Goal: Transaction & Acquisition: Purchase product/service

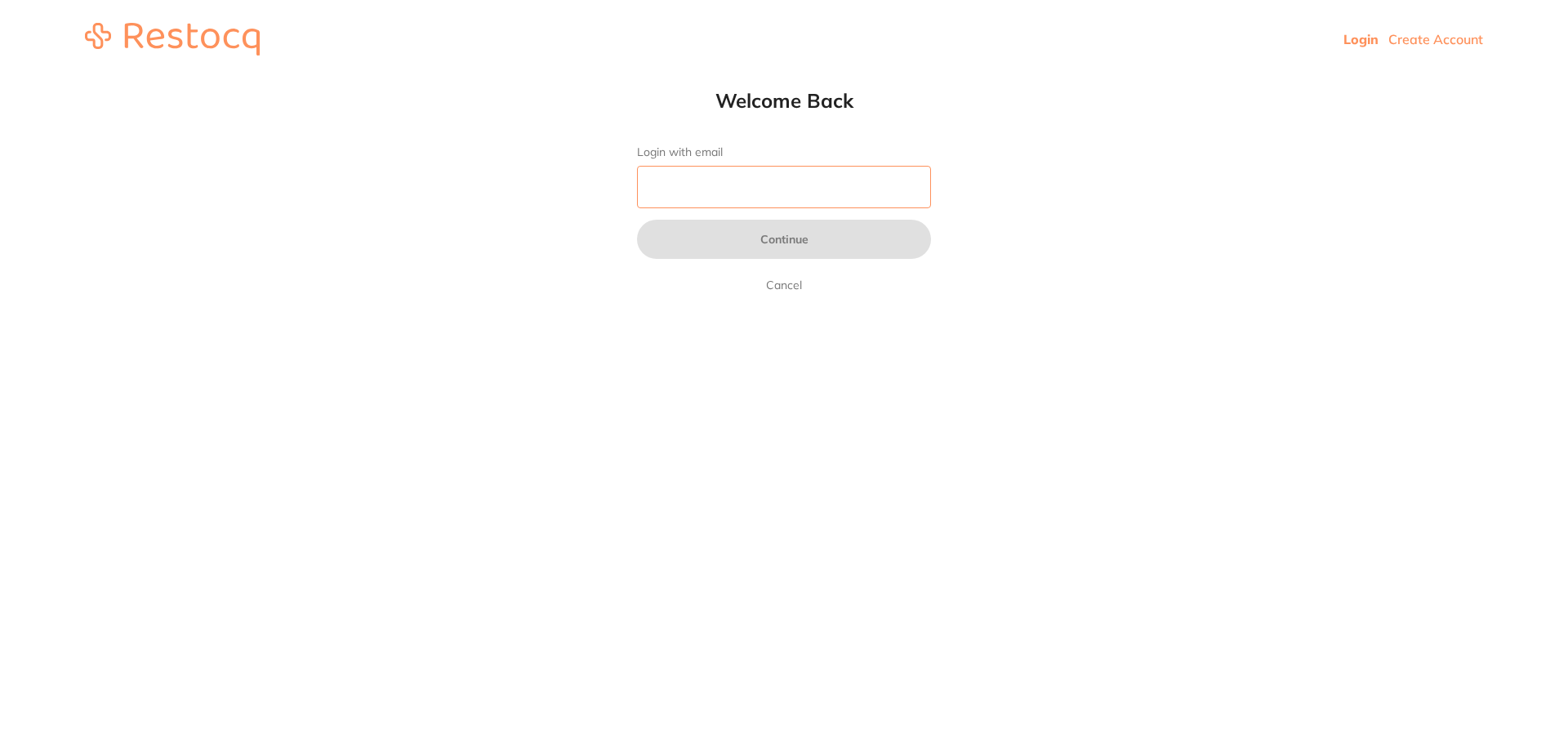
click at [749, 194] on input "Login with email" at bounding box center [784, 187] width 294 height 43
type input "[EMAIL_ADDRESS][DOMAIN_NAME]"
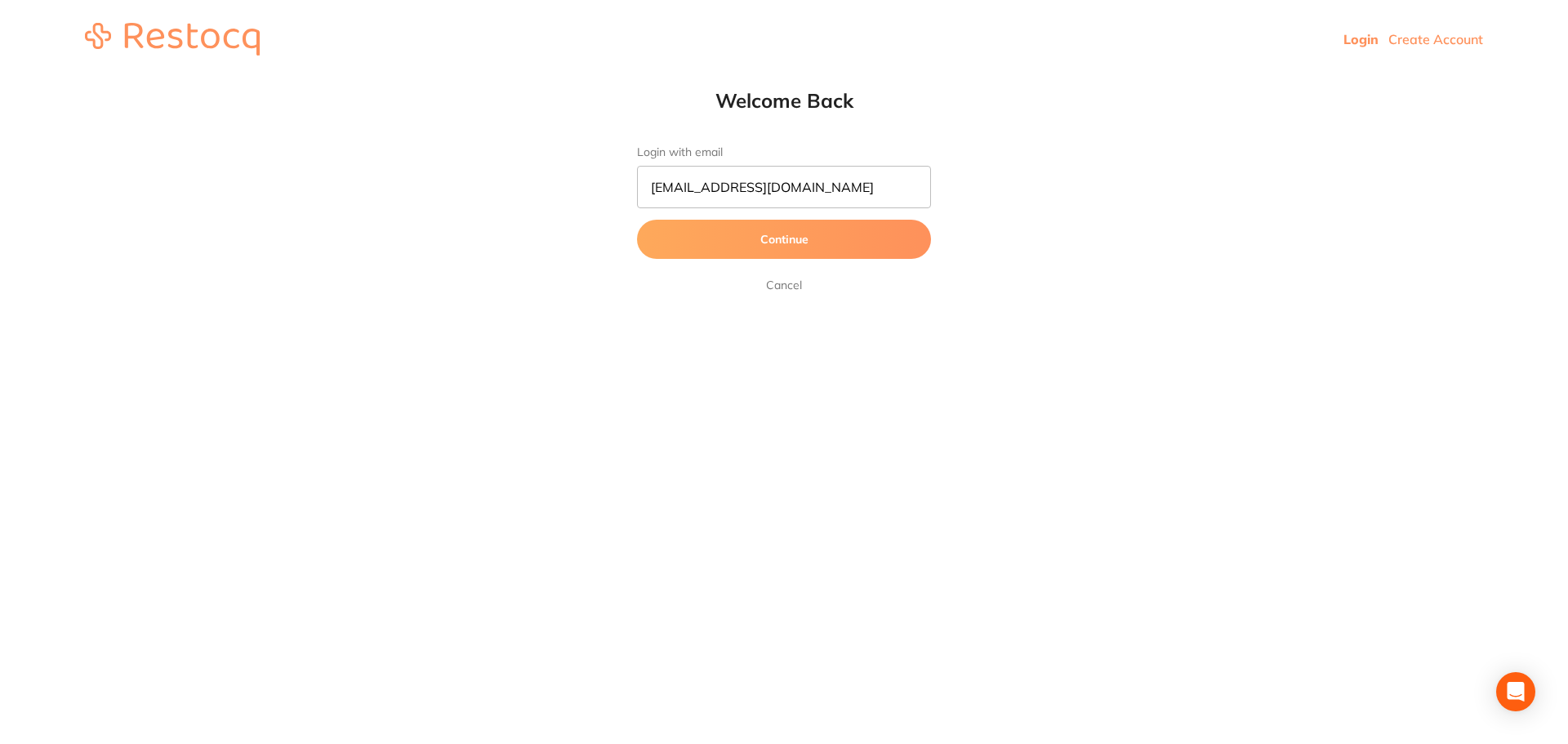
click at [762, 246] on button "Continue" at bounding box center [784, 240] width 294 height 40
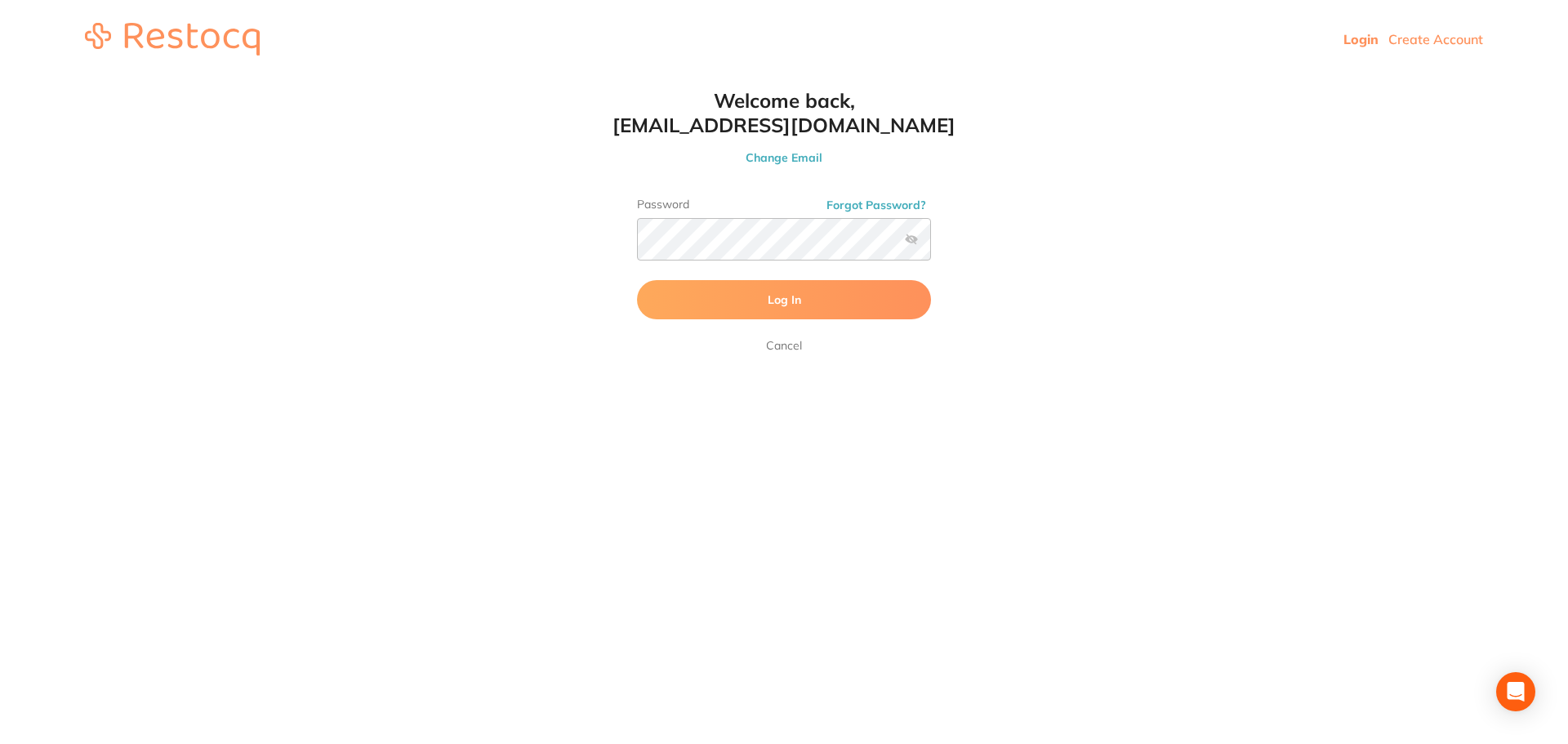
click at [770, 301] on span "Log In" at bounding box center [784, 300] width 34 height 15
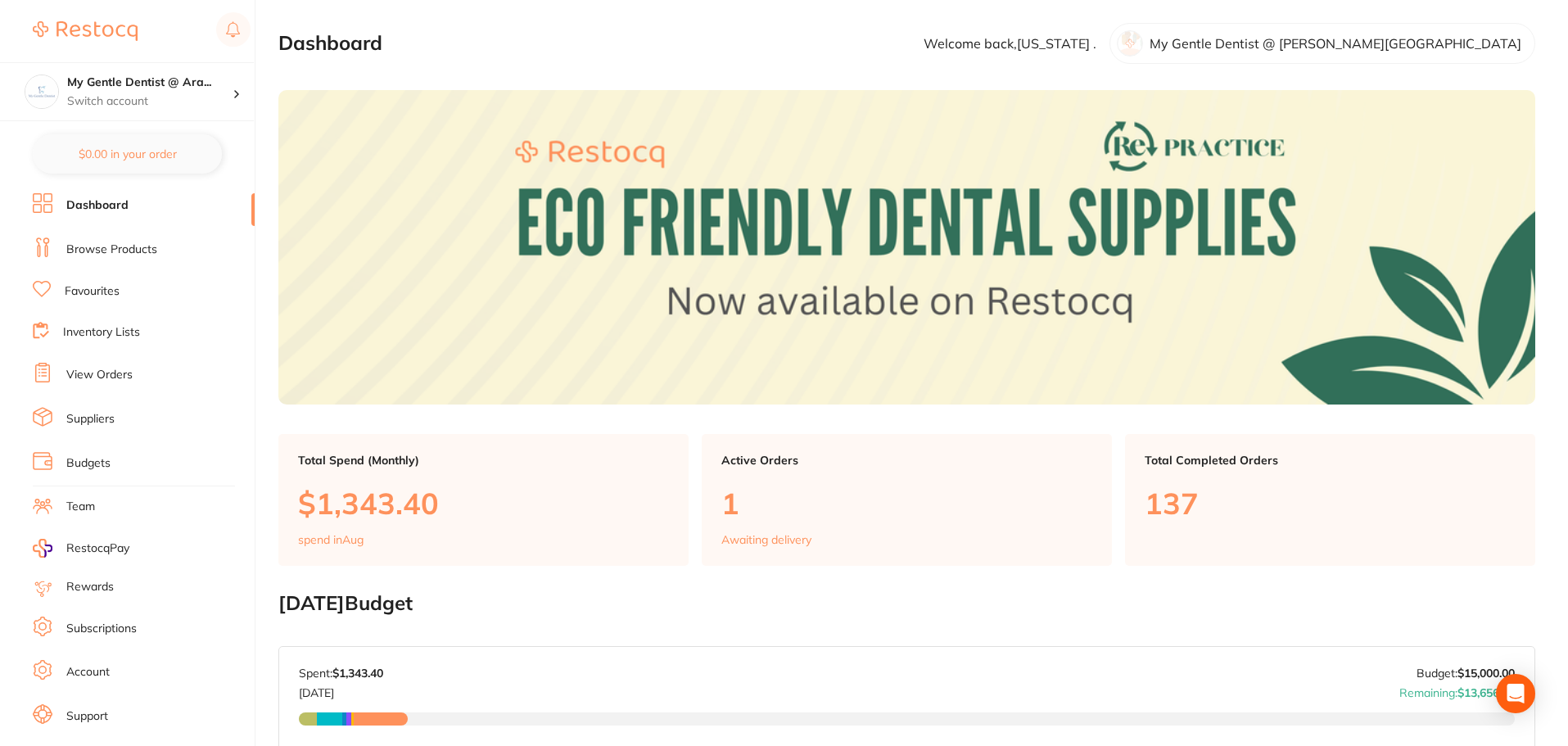
click at [112, 253] on link "Browse Products" at bounding box center [112, 249] width 91 height 17
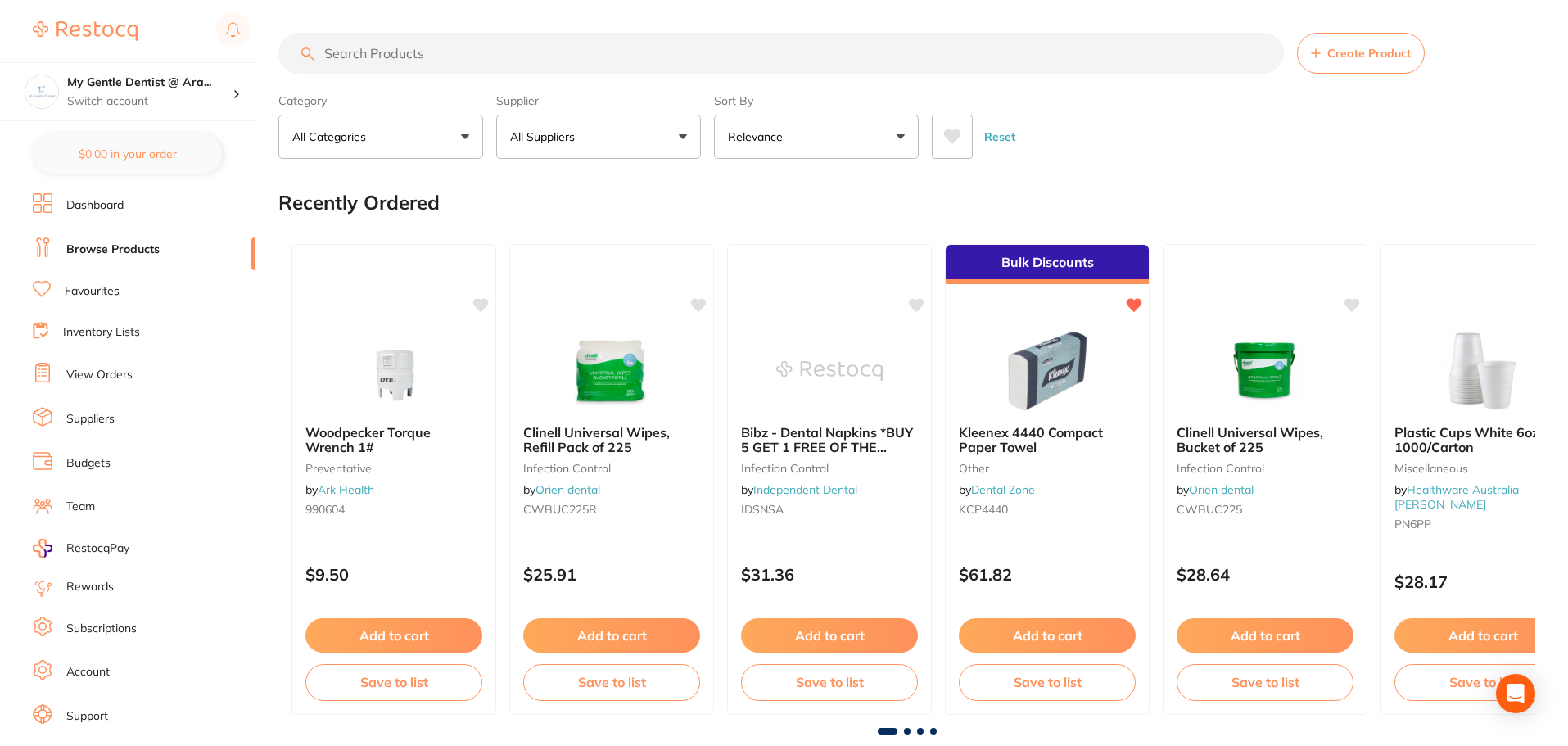
click at [378, 60] on input "search" at bounding box center [781, 54] width 1006 height 41
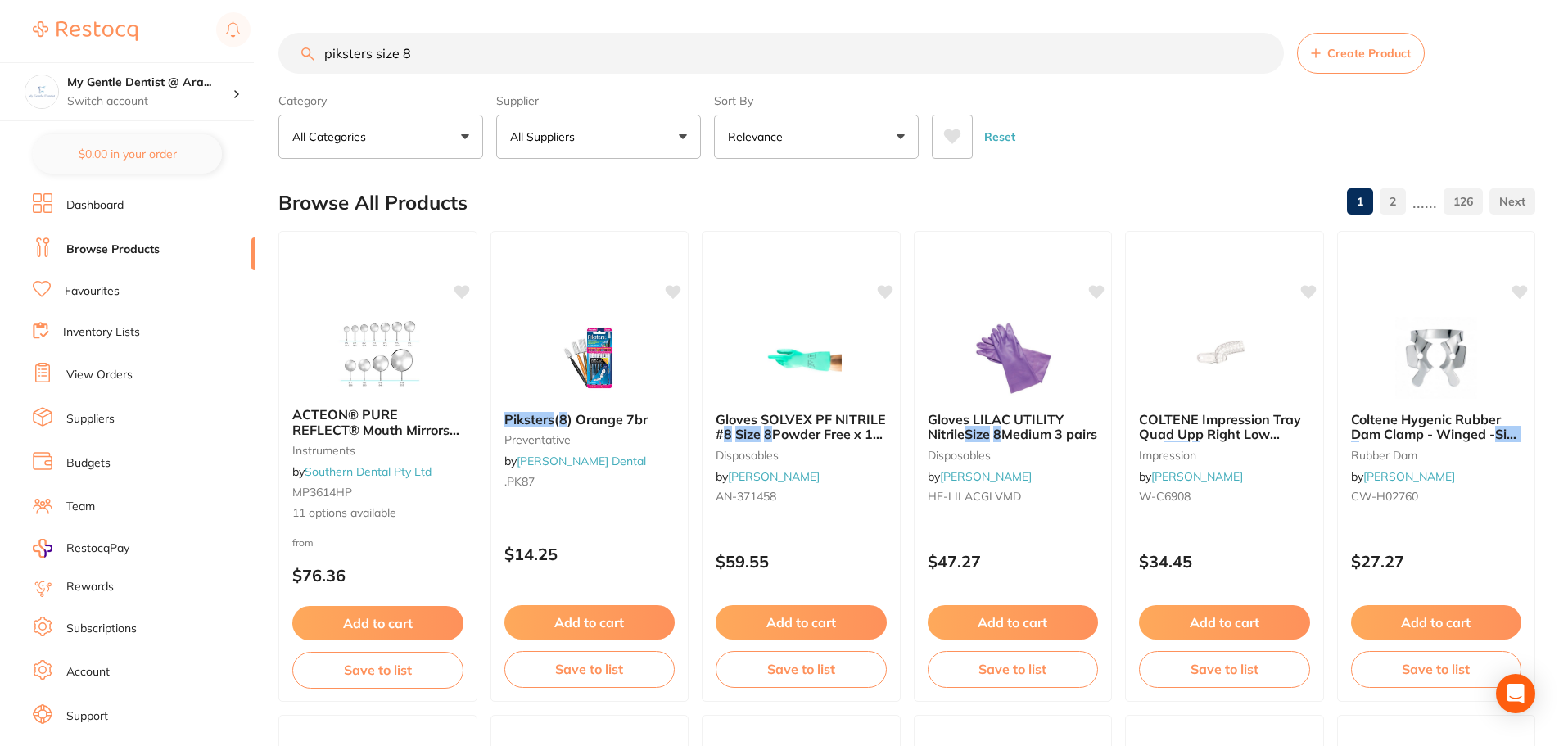
drag, startPoint x: 419, startPoint y: 51, endPoint x: 257, endPoint y: 32, distance: 163.1
click at [277, 37] on div "$507.00 My Gentle Dentist @ Ara... Switch account My Gentle Dentist @ [PERSON_N…" at bounding box center [784, 373] width 1568 height 746
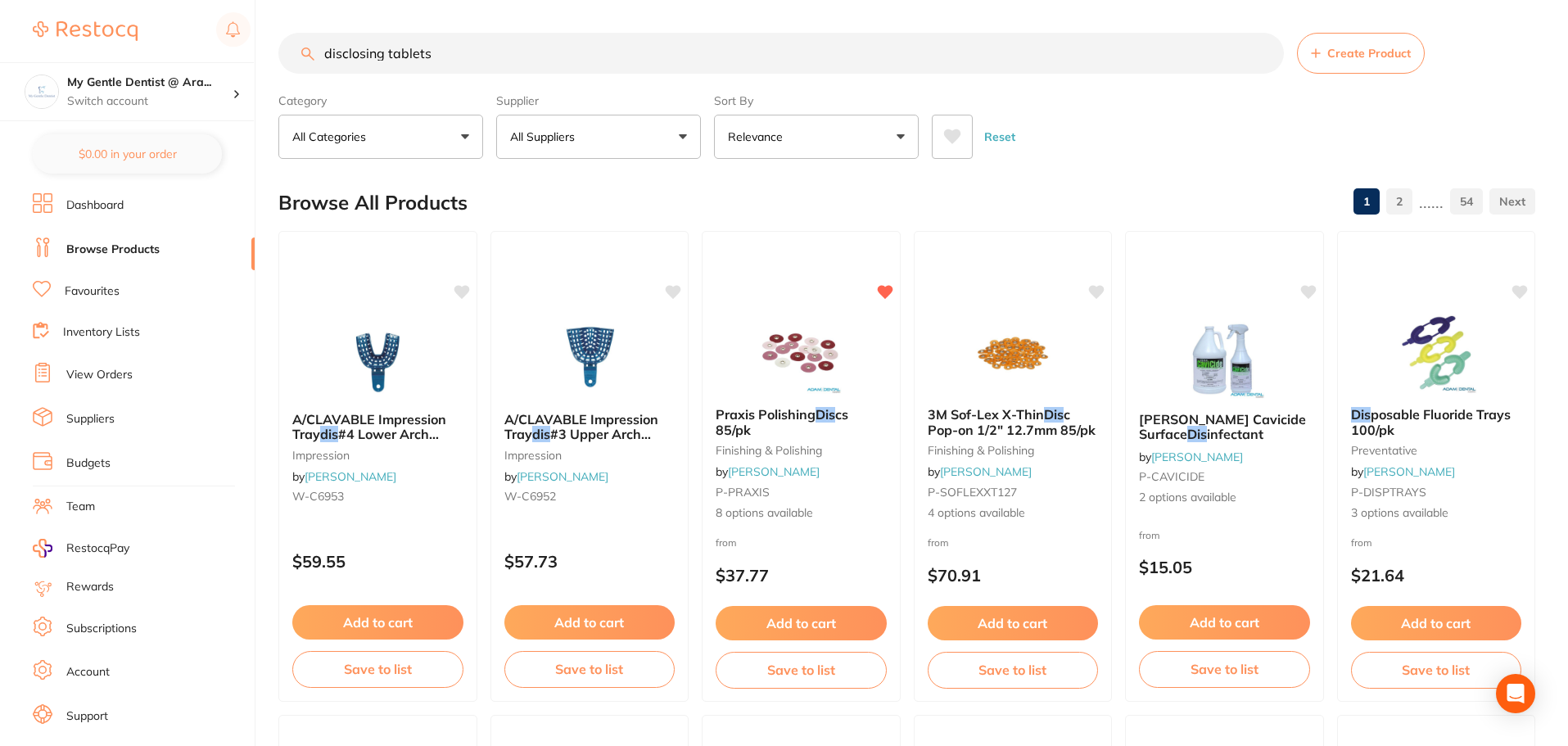
type input "disclosing tablets"
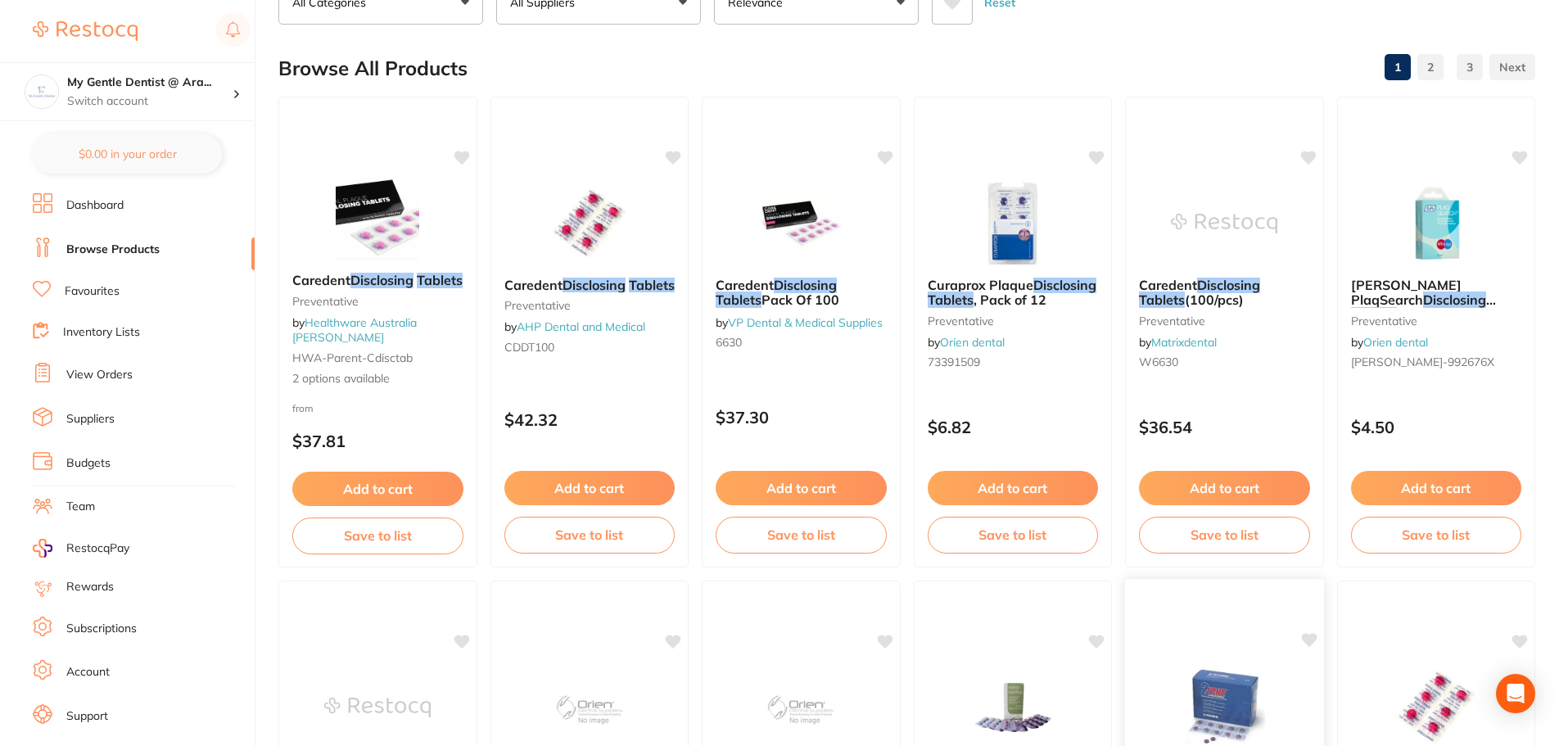
scroll to position [164, 0]
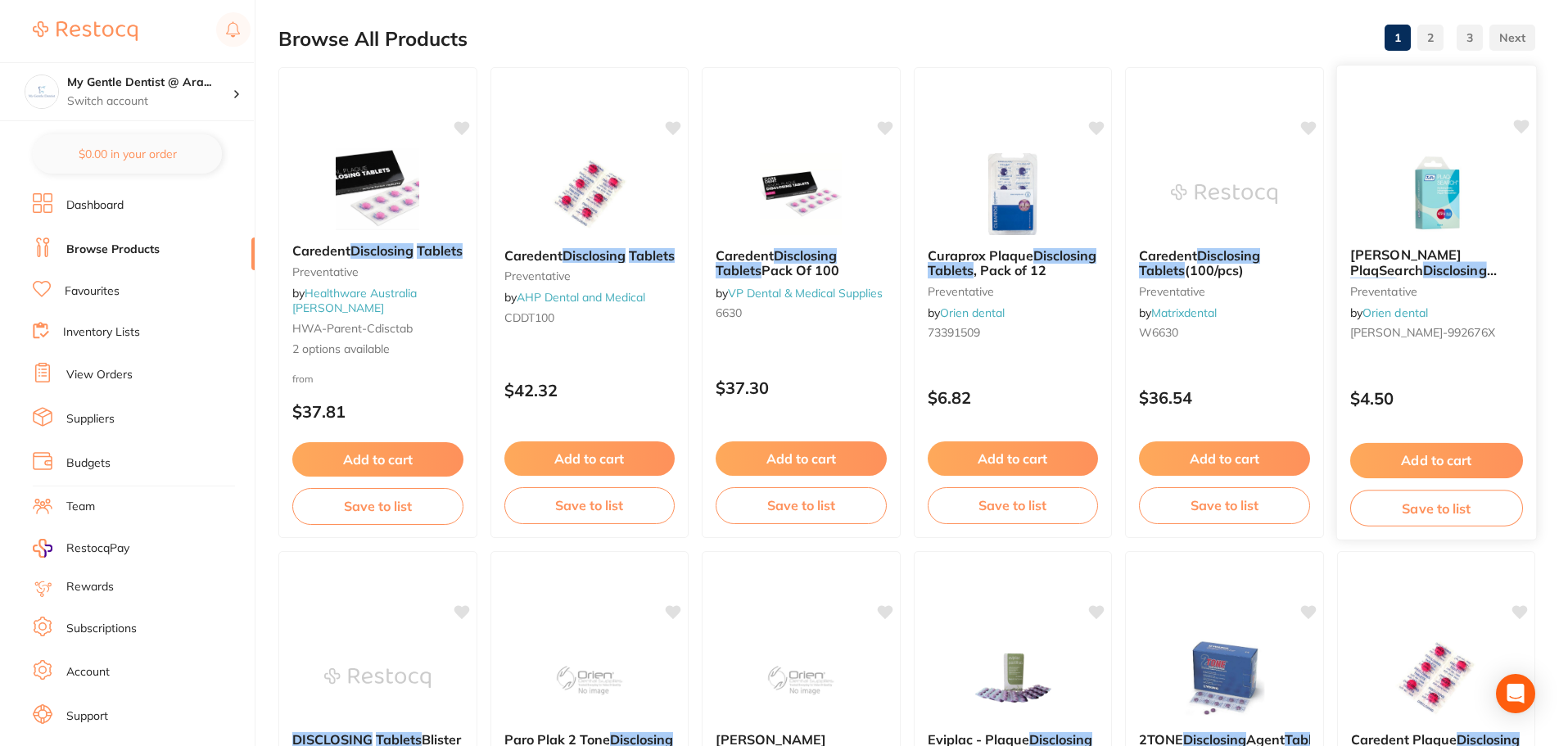
click at [1423, 267] on em "Disclosing" at bounding box center [1454, 270] width 64 height 17
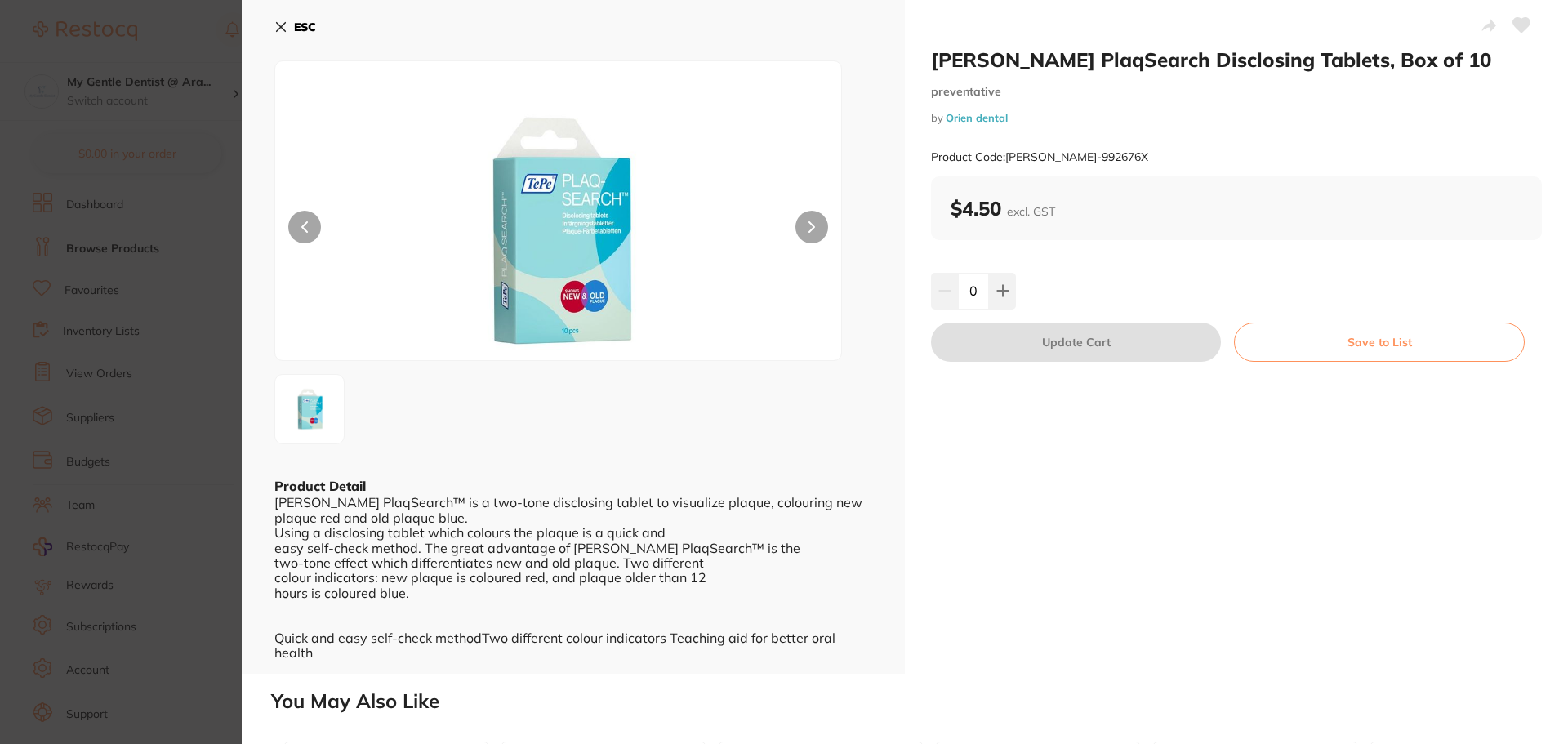
click at [274, 16] on div "ESC Product Detail [PERSON_NAME] PlaqSearch™ is a two-tone disclosing tablet to…" at bounding box center [573, 336] width 663 height 673
click at [279, 21] on icon at bounding box center [281, 27] width 13 height 13
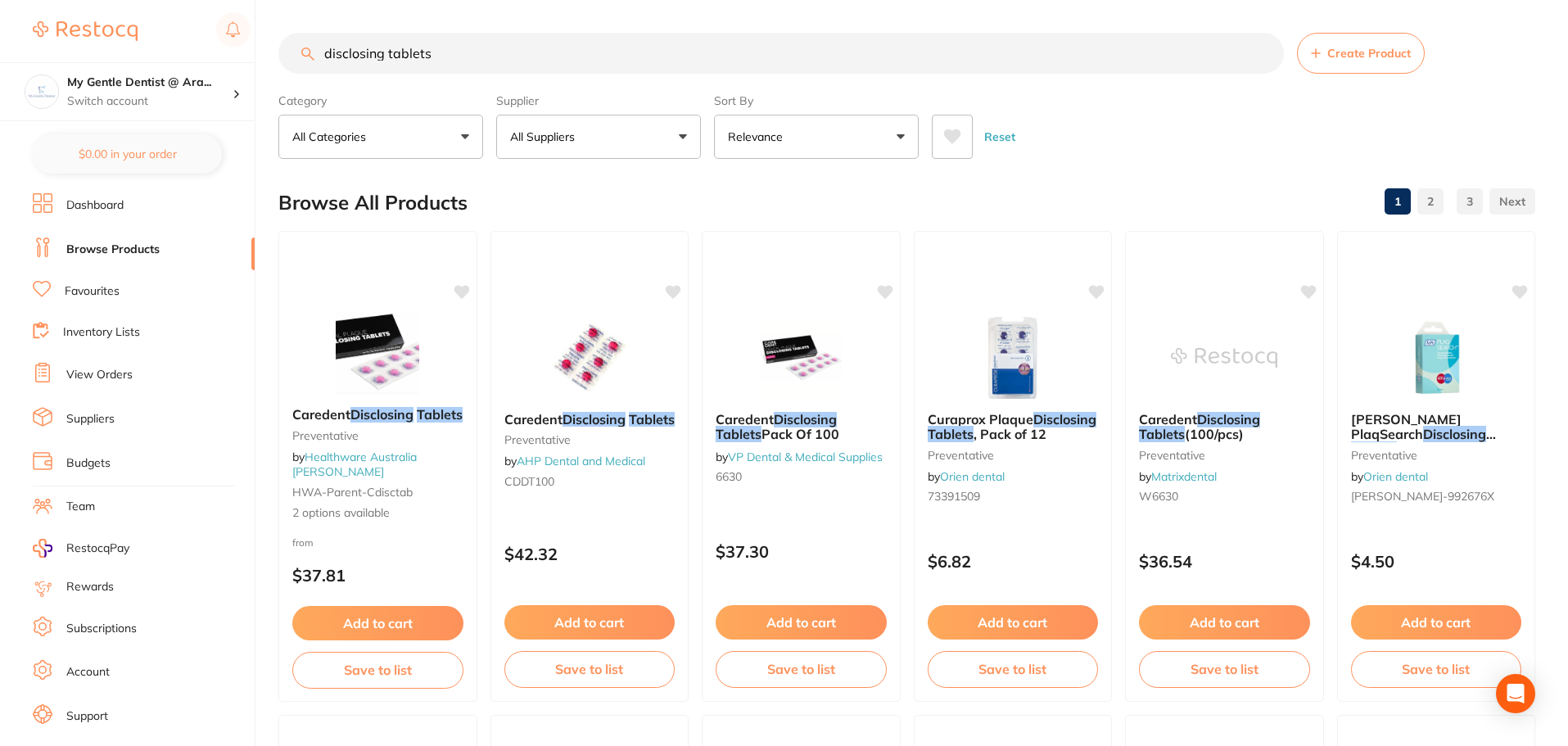
click at [121, 41] on img at bounding box center [85, 31] width 105 height 20
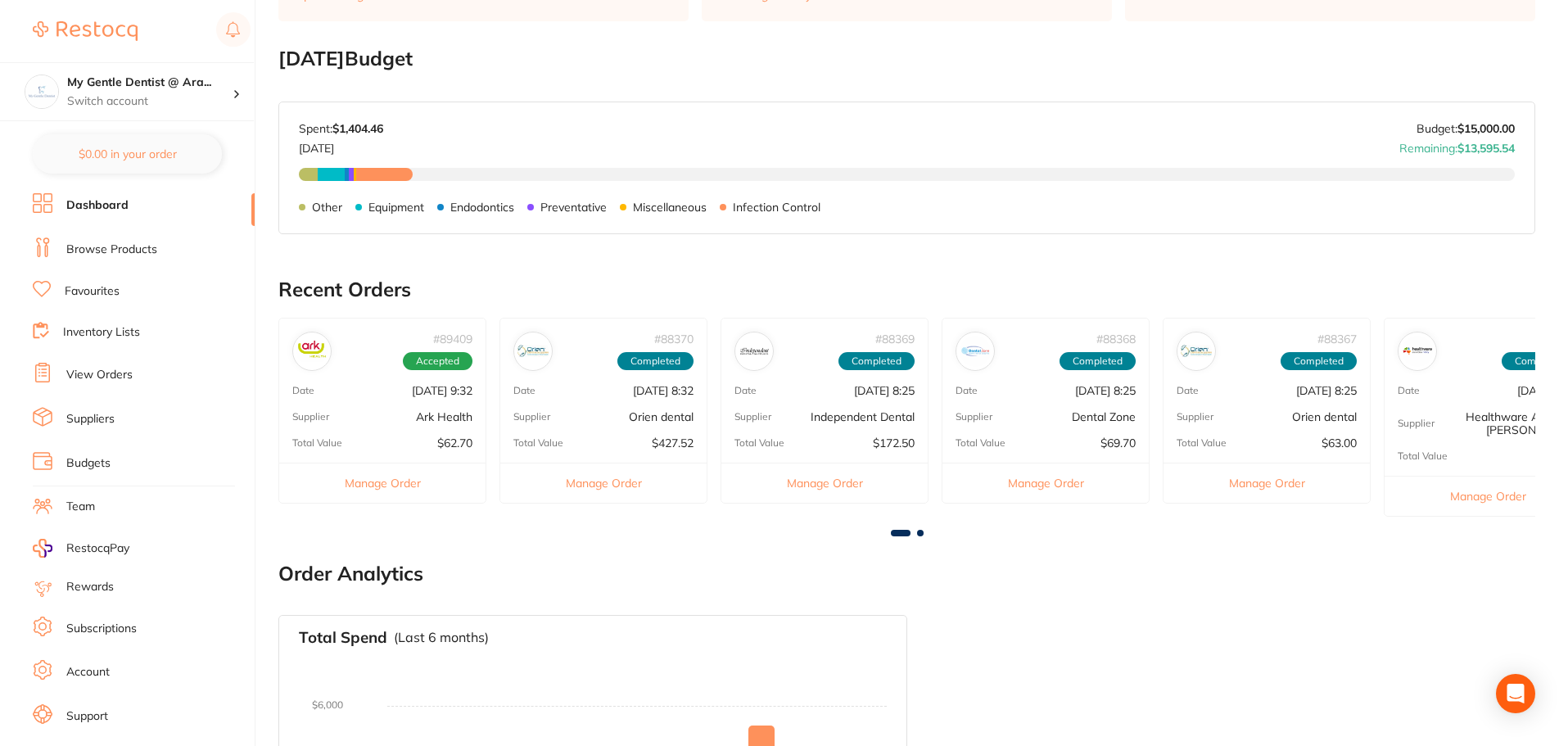
scroll to position [245, 0]
